Goal: Navigation & Orientation: Find specific page/section

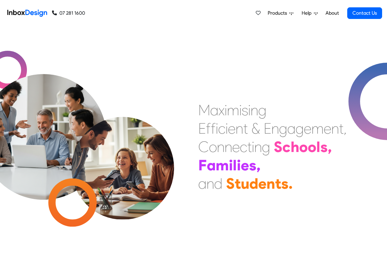
click at [279, 13] on span "Products" at bounding box center [278, 12] width 22 height 7
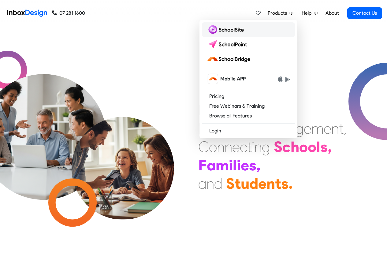
click at [233, 29] on img at bounding box center [226, 30] width 39 height 10
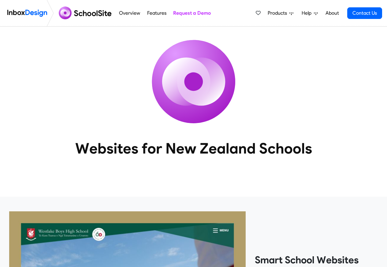
click at [277, 13] on span "Products" at bounding box center [278, 12] width 22 height 7
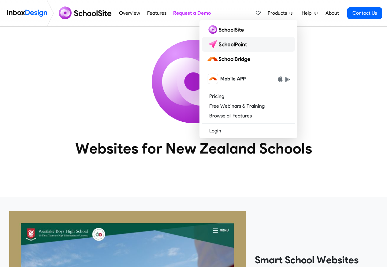
click at [222, 44] on img at bounding box center [228, 44] width 43 height 10
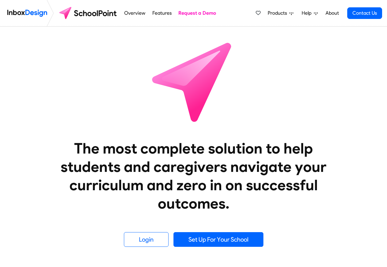
click at [274, 13] on span "Products" at bounding box center [278, 12] width 22 height 7
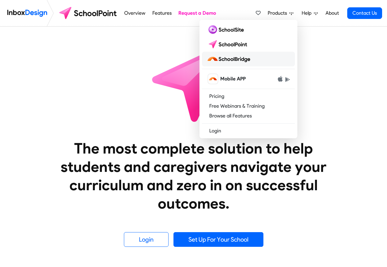
click at [222, 59] on img at bounding box center [230, 59] width 46 height 10
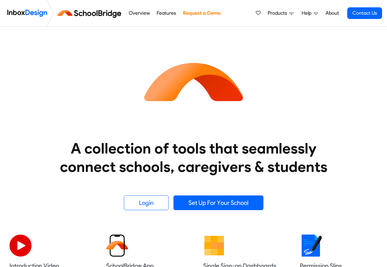
click at [306, 13] on span "Help" at bounding box center [307, 12] width 12 height 7
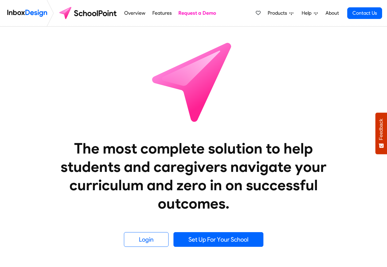
click at [127, 13] on link "Overview" at bounding box center [135, 13] width 24 height 12
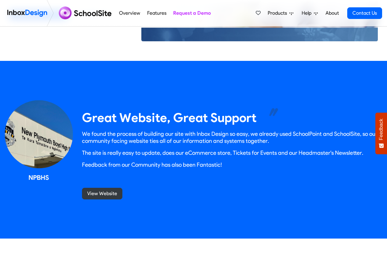
scroll to position [384, 0]
